Goal: Check status: Check status

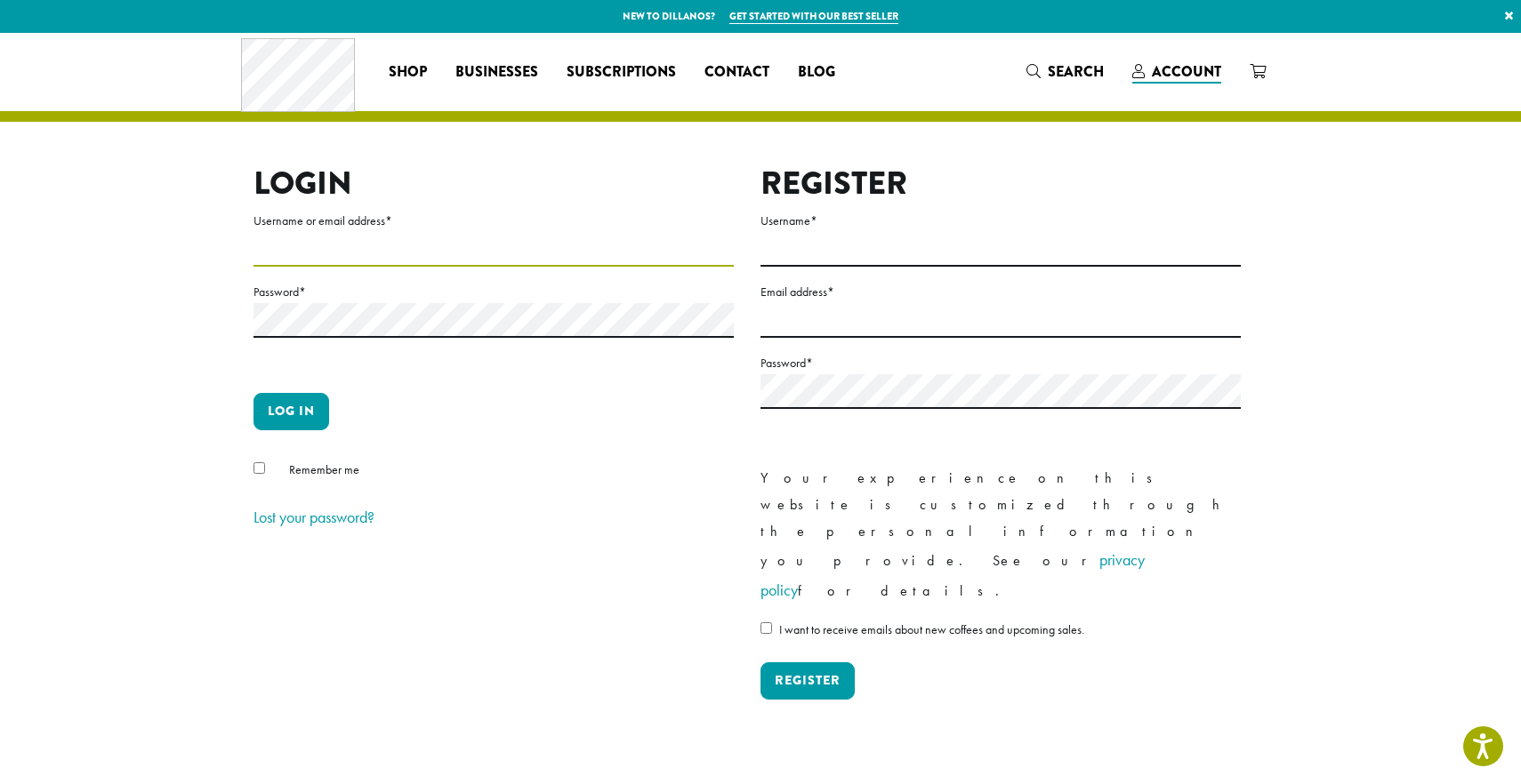
click at [286, 248] on input "Username or email address *" at bounding box center [493, 249] width 481 height 34
type input "**********"
click at [289, 462] on span "Remember me" at bounding box center [325, 469] width 70 height 16
click at [291, 407] on button "Log in" at bounding box center [290, 411] width 75 height 37
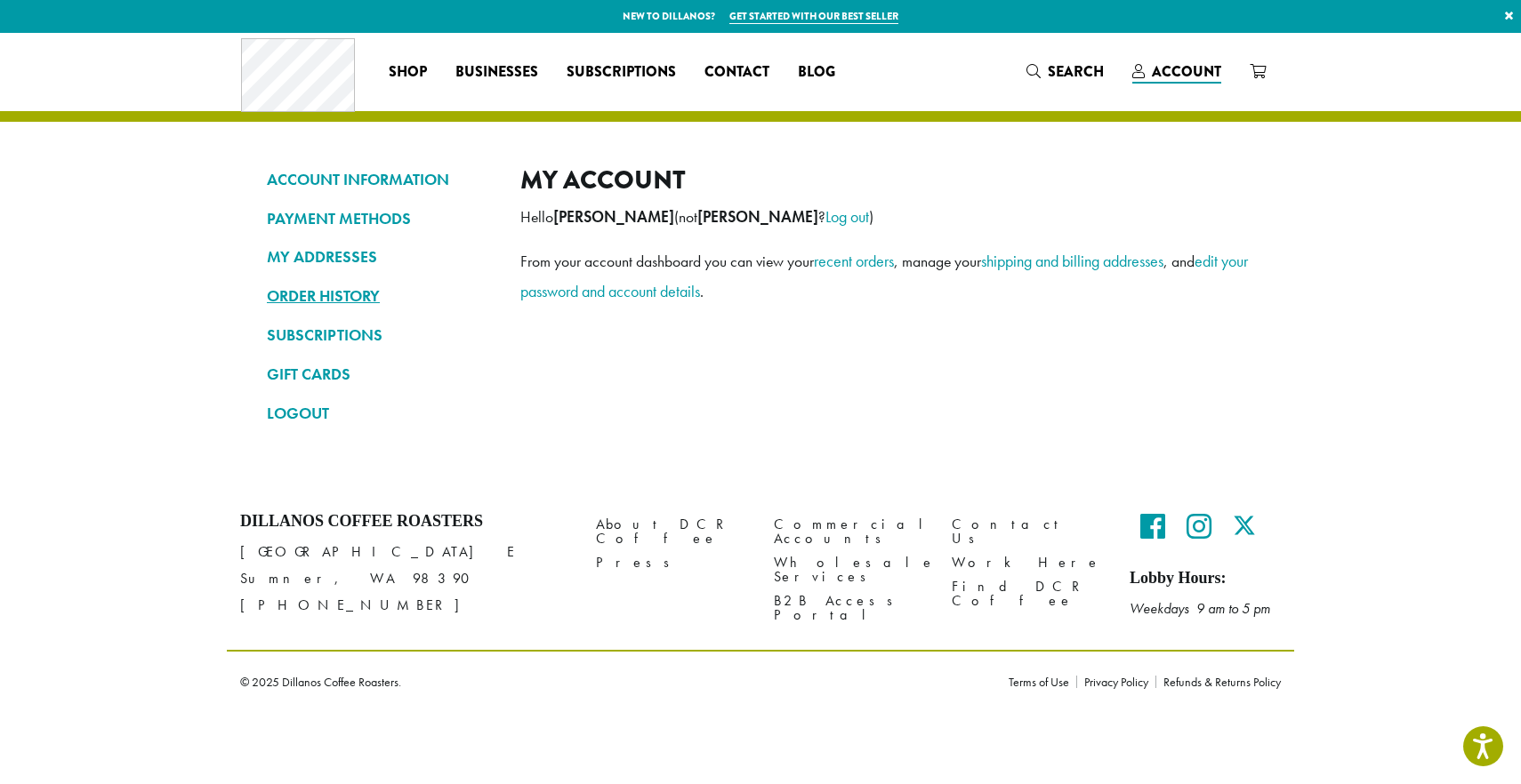
click at [346, 295] on link "ORDER HISTORY" at bounding box center [380, 296] width 227 height 30
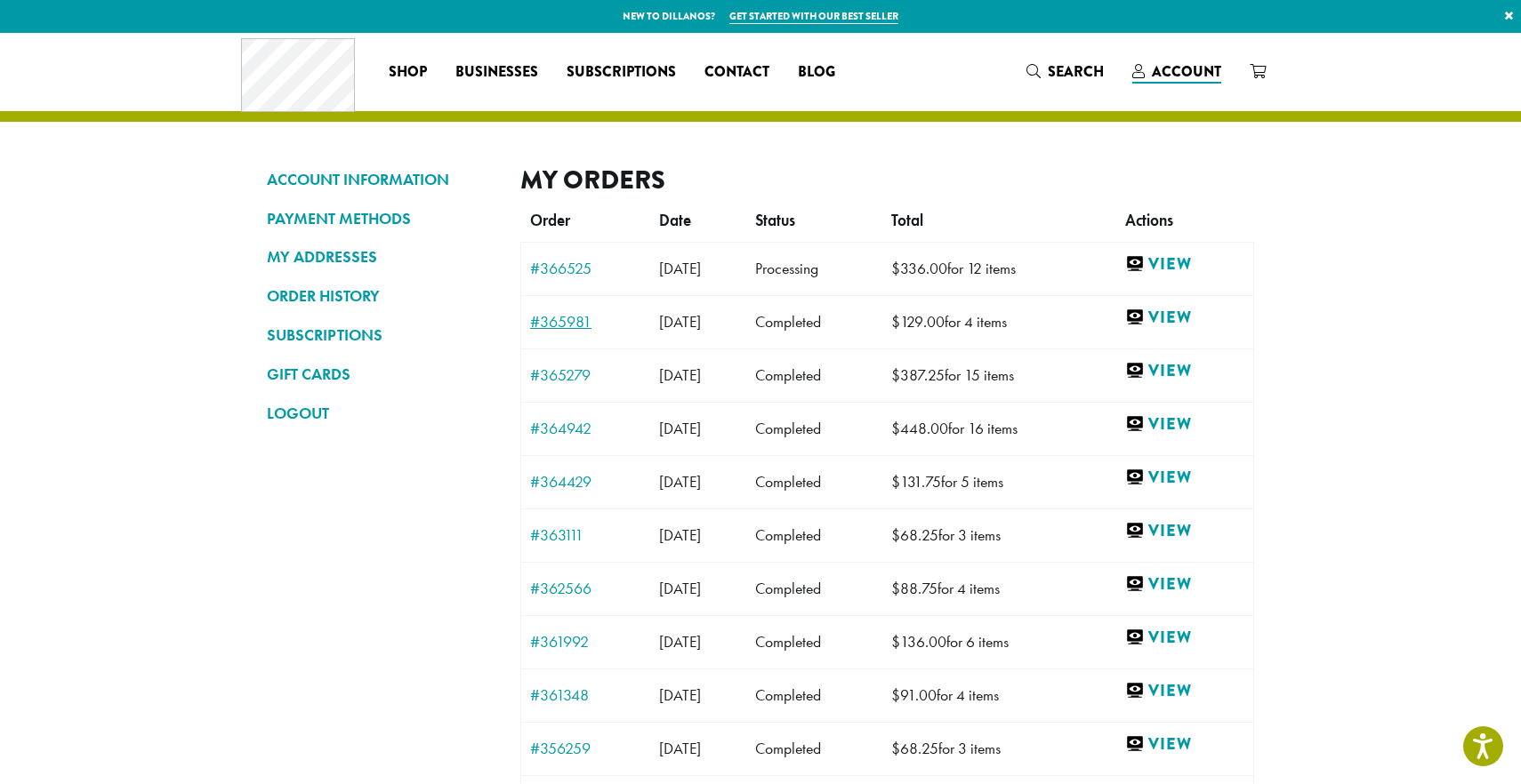
click at [553, 324] on link "#365981" at bounding box center [585, 322] width 111 height 16
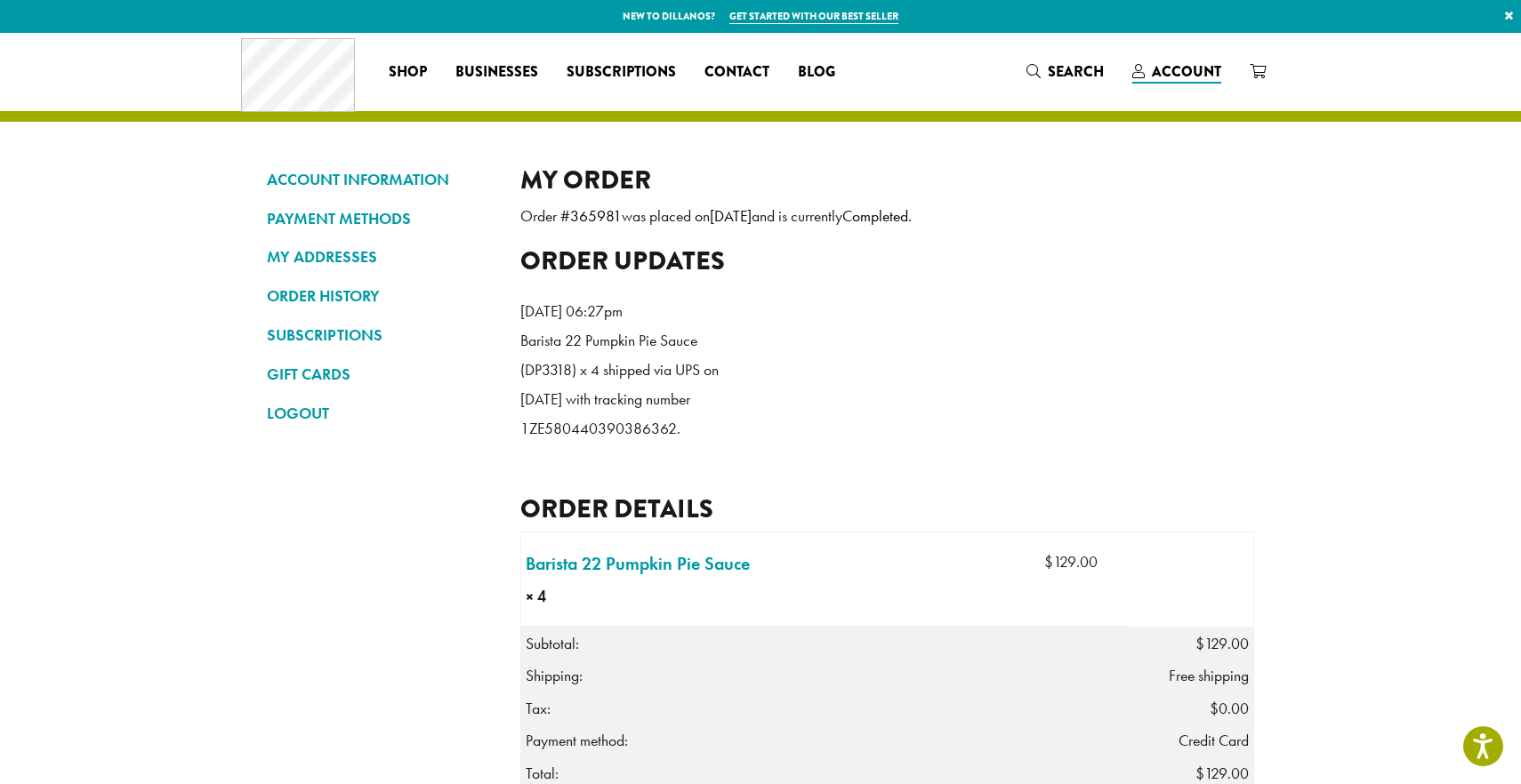
click at [594, 443] on p "Barista 22 Pumpkin Pie Sauce (DP3318) x 4 shipped via UPS on September 3, 2025 …" at bounding box center [622, 384] width 205 height 117
copy p "1ZE580440390386362"
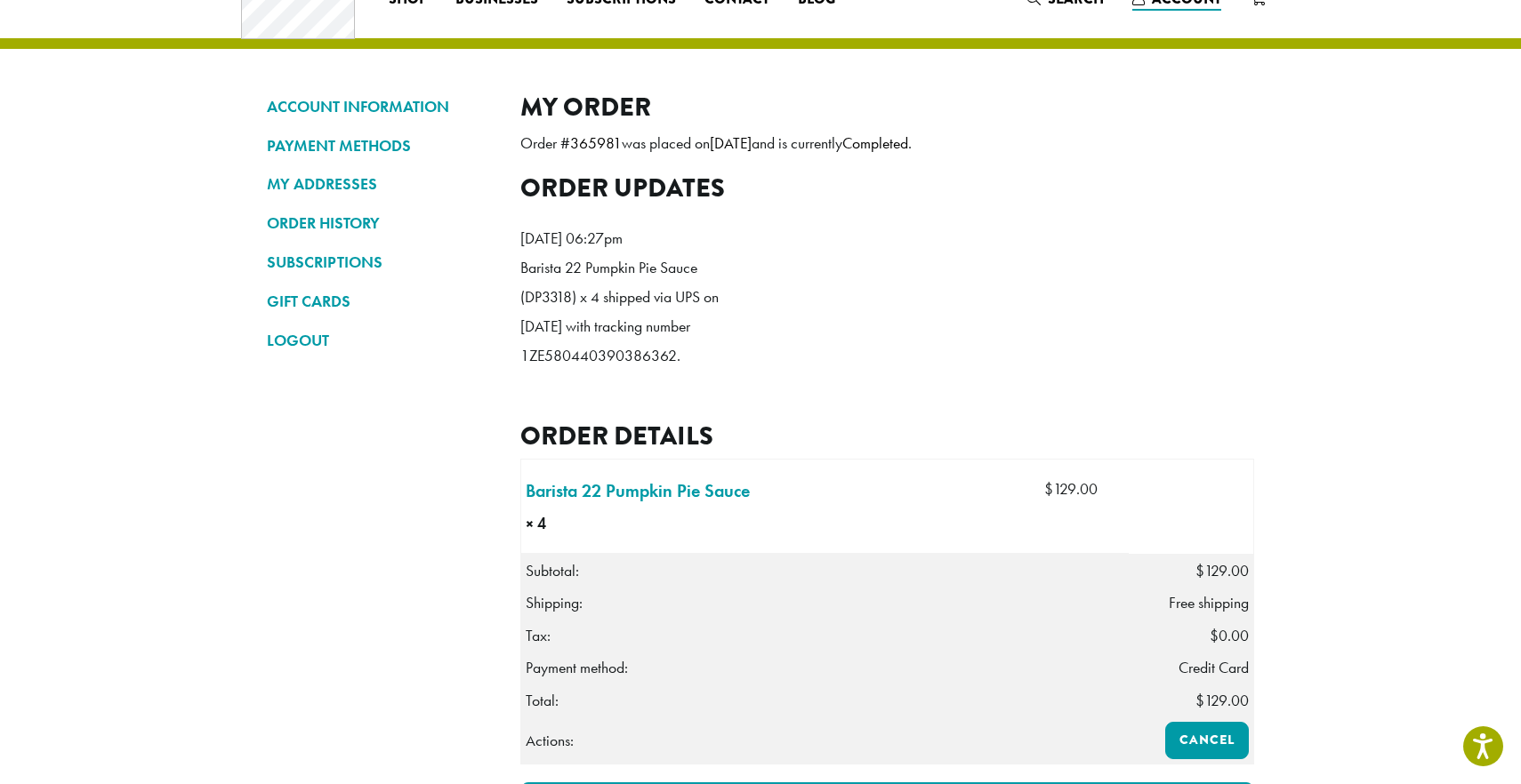
scroll to position [74, 0]
